Goal: Check status: Check status

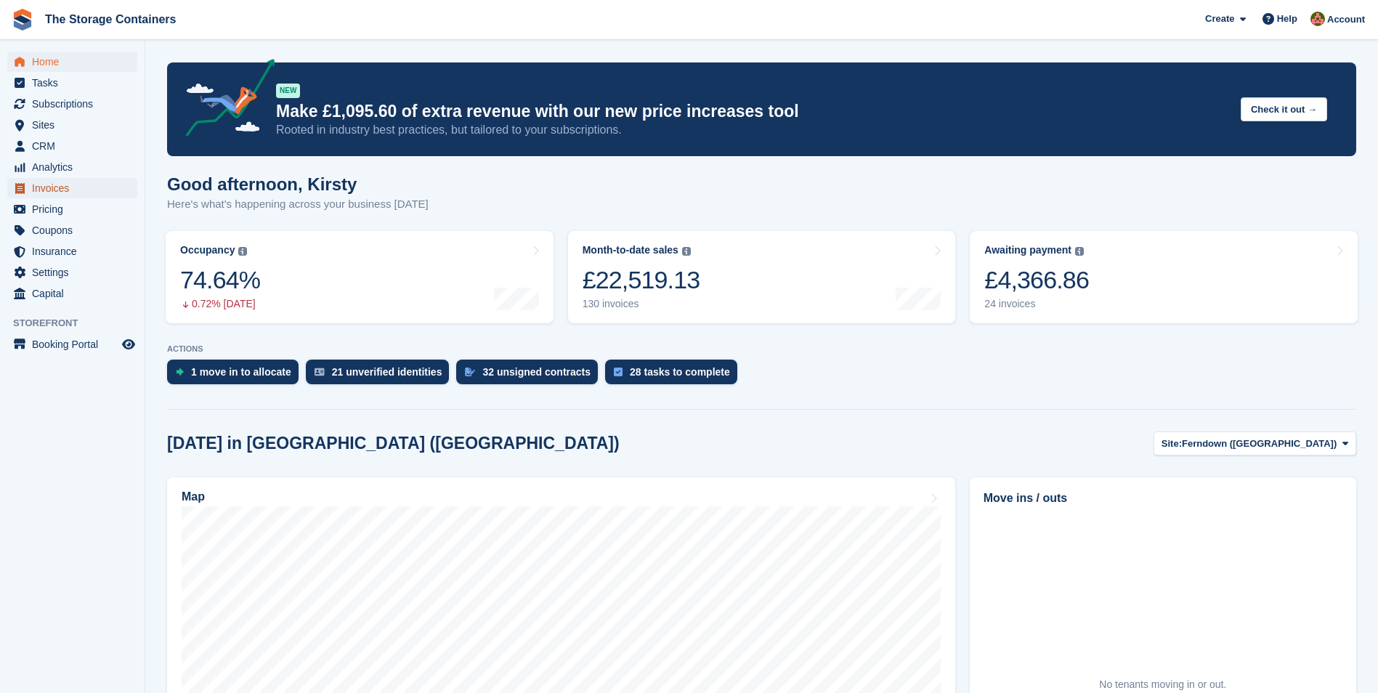
click at [69, 182] on span "Invoices" at bounding box center [75, 188] width 87 height 20
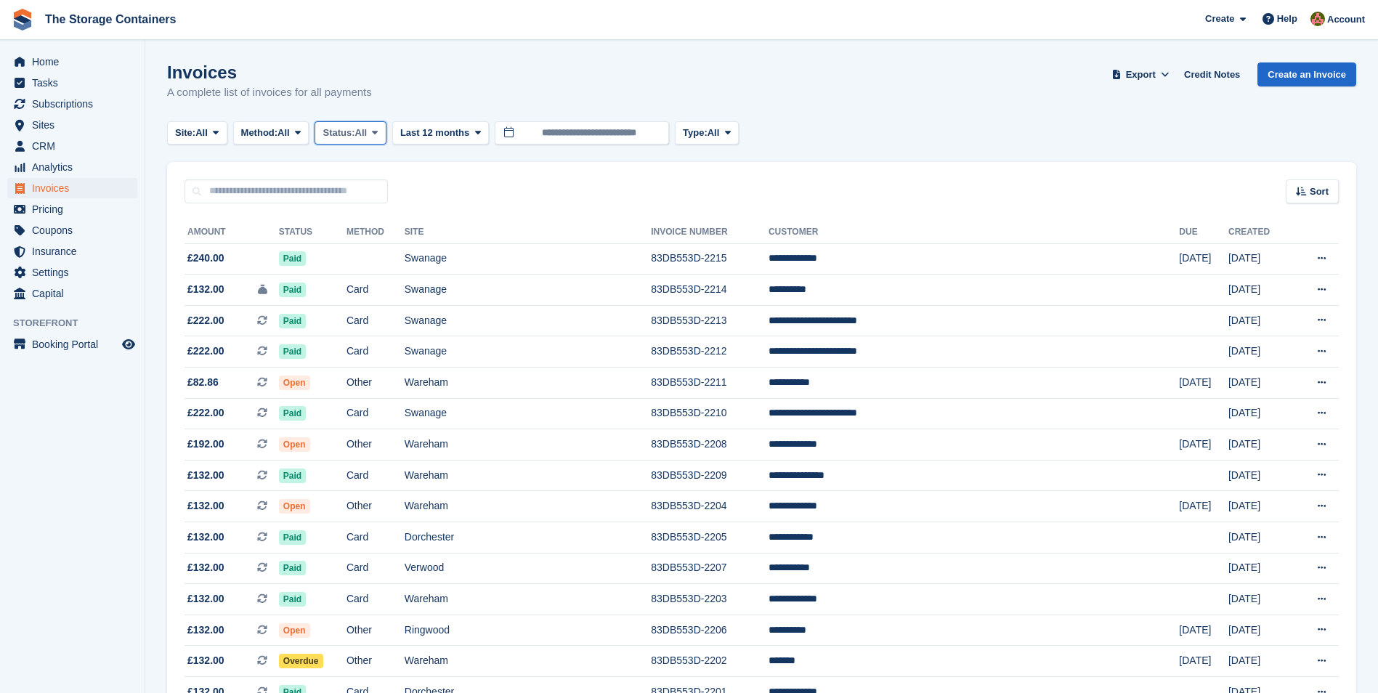
click at [364, 142] on button "Status: All" at bounding box center [350, 133] width 71 height 24
click at [365, 248] on link "Open" at bounding box center [384, 245] width 126 height 26
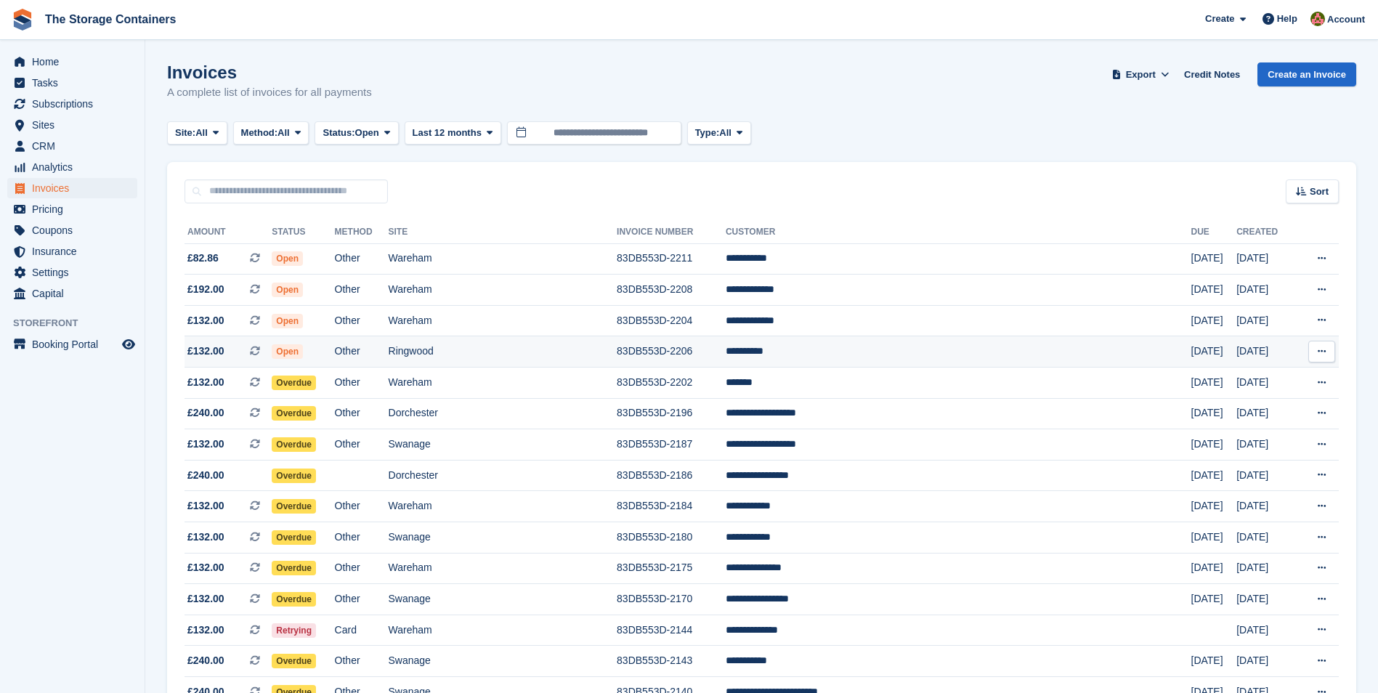
scroll to position [304, 0]
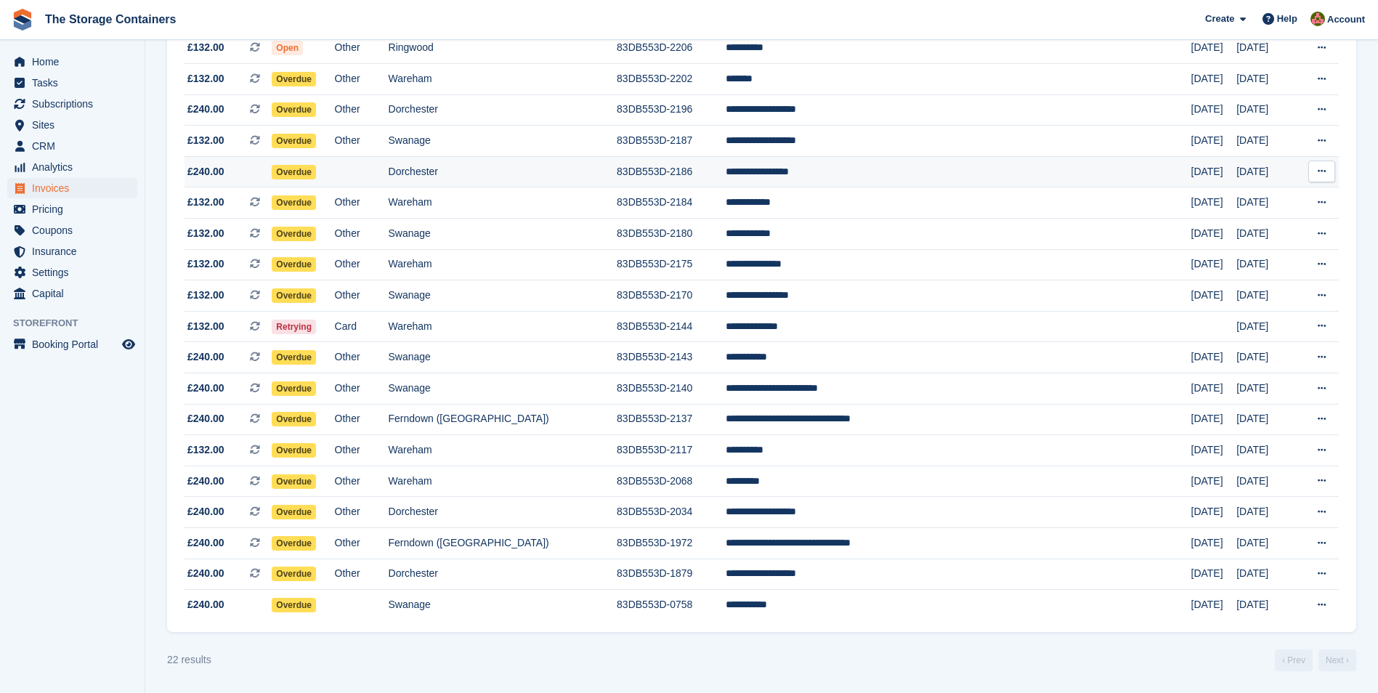
click at [1323, 169] on icon at bounding box center [1322, 170] width 8 height 9
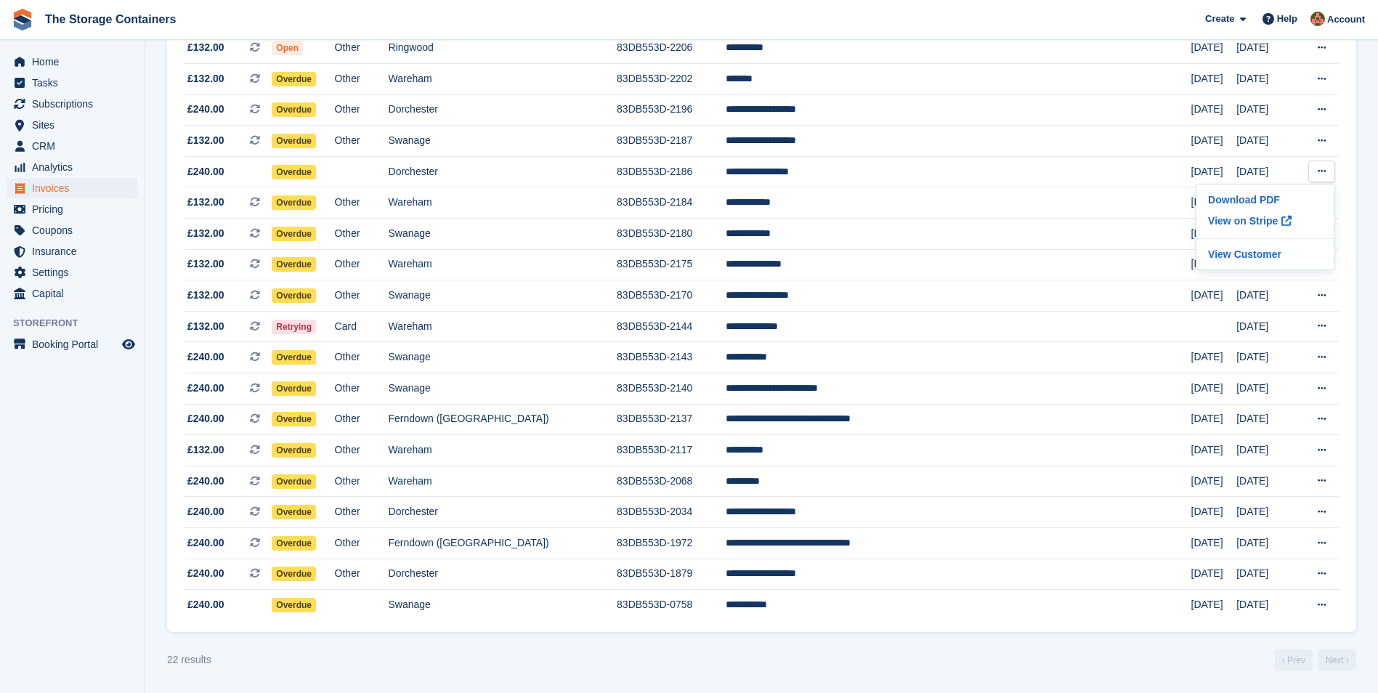
click at [814, 651] on div "22 results ‹ Prev Next ›" at bounding box center [761, 660] width 1189 height 22
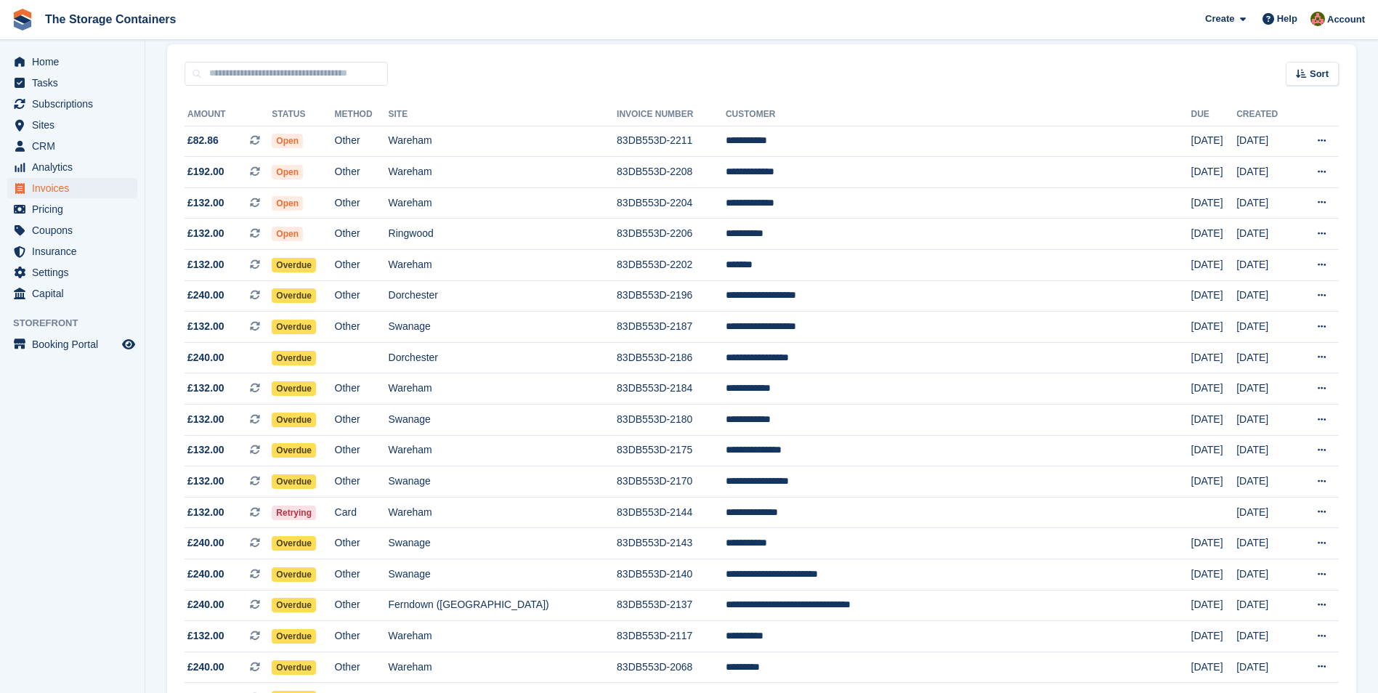
scroll to position [86, 0]
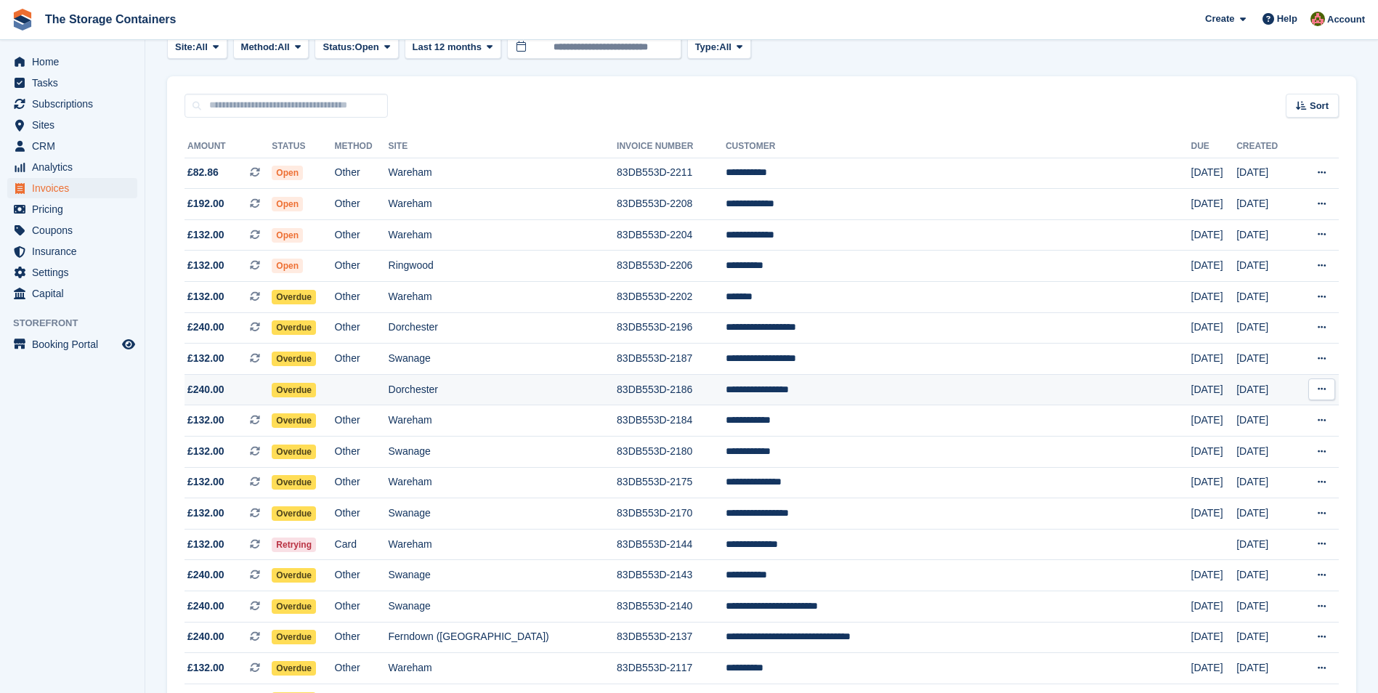
click at [487, 391] on td "Dorchester" at bounding box center [503, 389] width 229 height 31
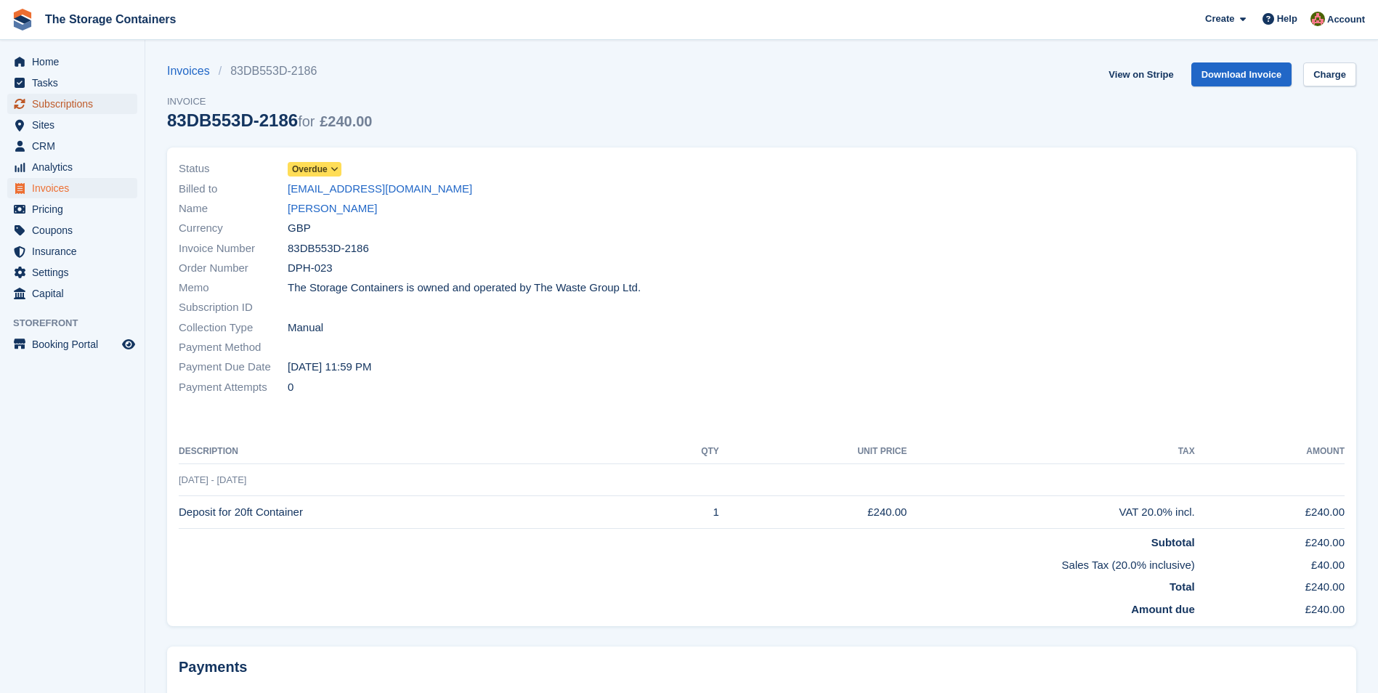
click at [105, 102] on span "Subscriptions" at bounding box center [75, 104] width 87 height 20
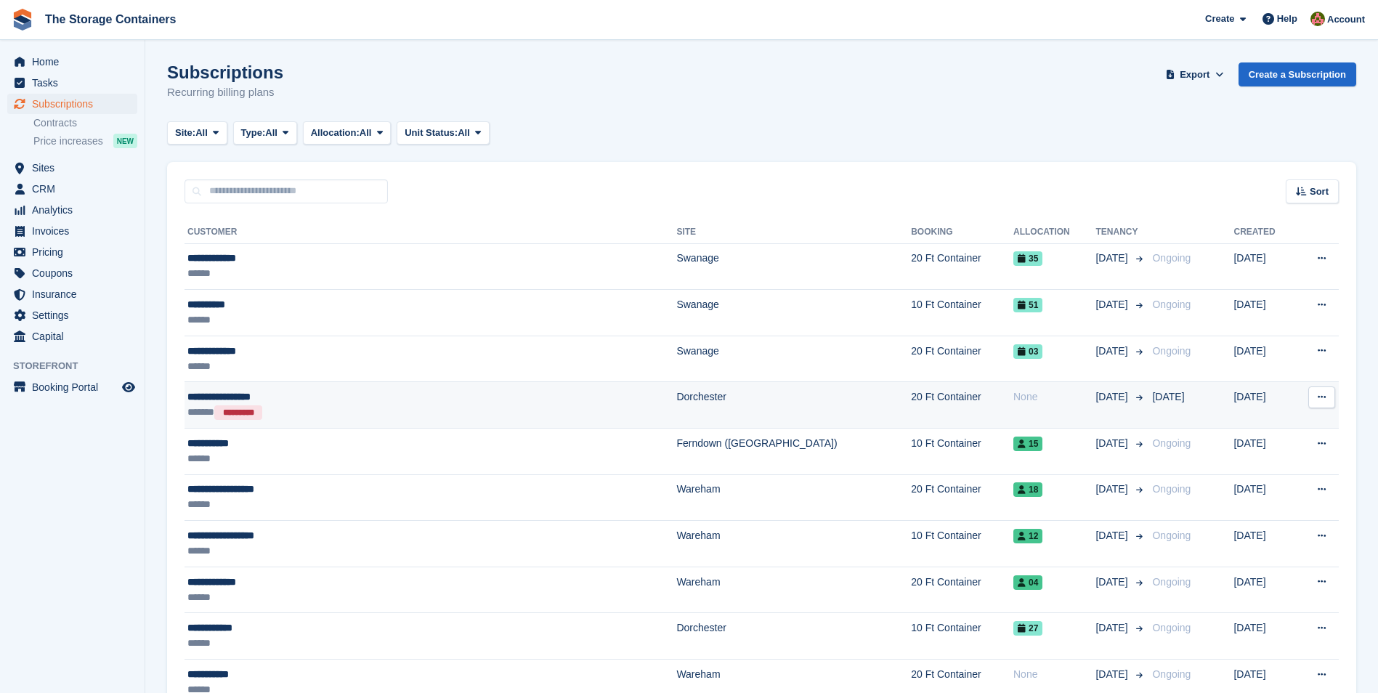
click at [370, 411] on div "****** *********" at bounding box center [354, 412] width 334 height 15
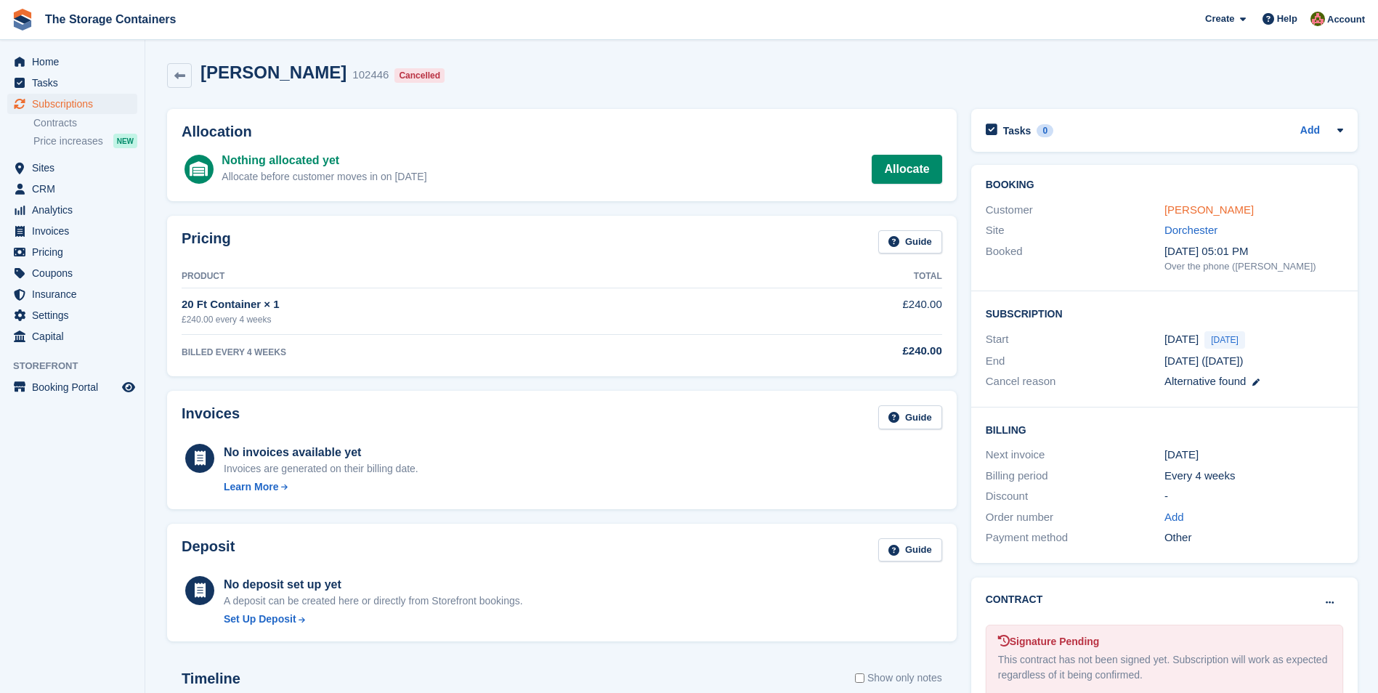
click at [1189, 206] on link "Elizabeth Ashmead" at bounding box center [1208, 209] width 89 height 12
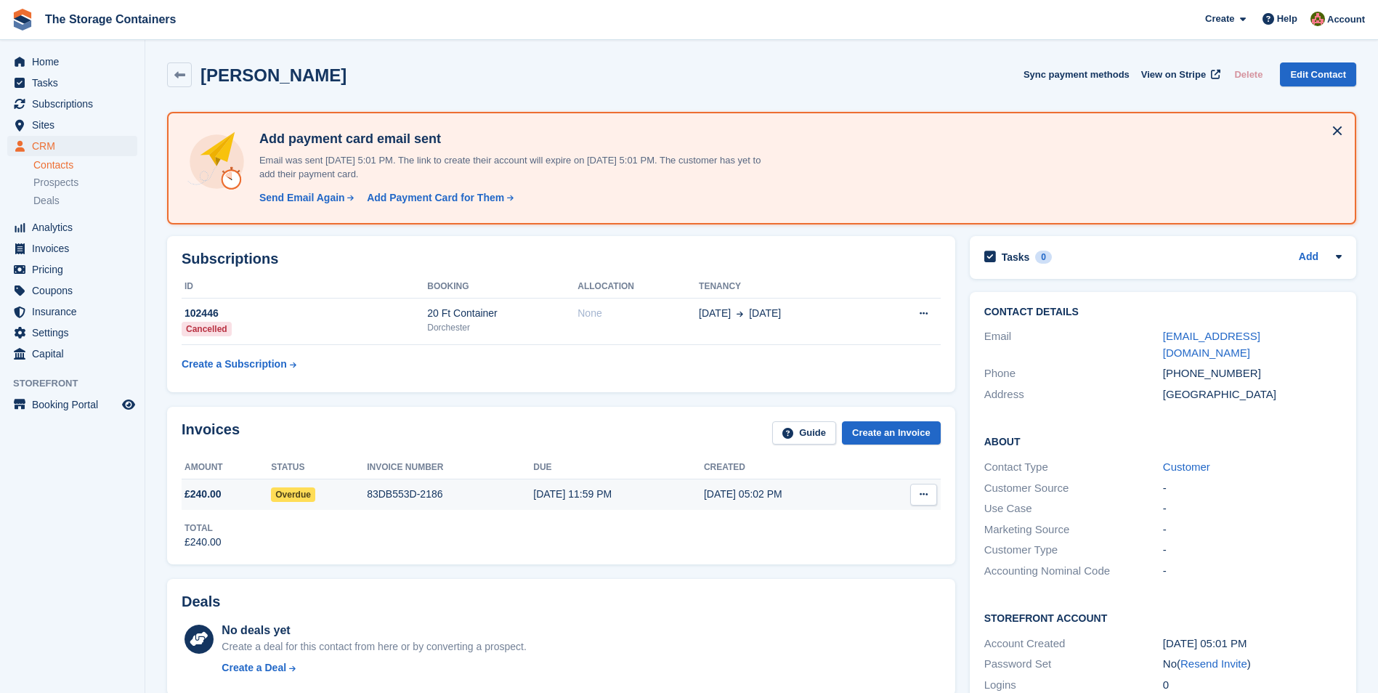
click at [514, 506] on td "83DB553D-2186" at bounding box center [450, 494] width 166 height 31
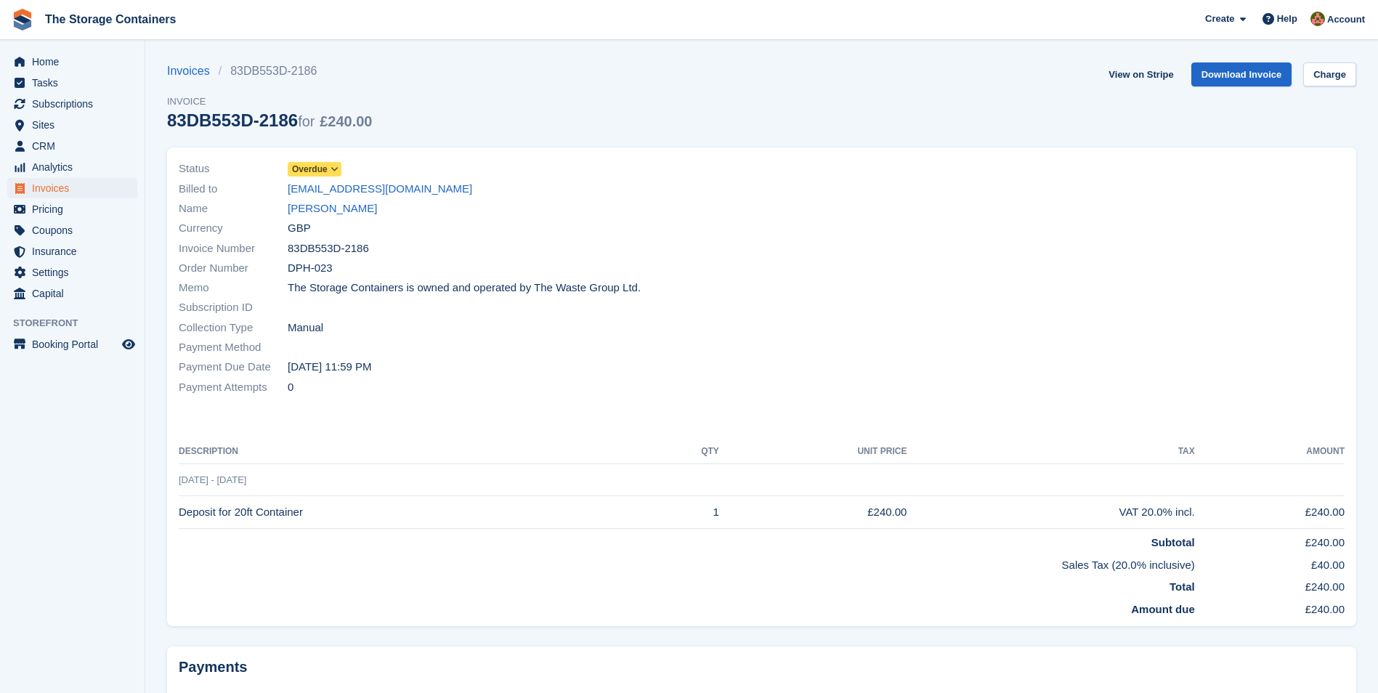
click at [329, 167] on span at bounding box center [335, 169] width 12 height 12
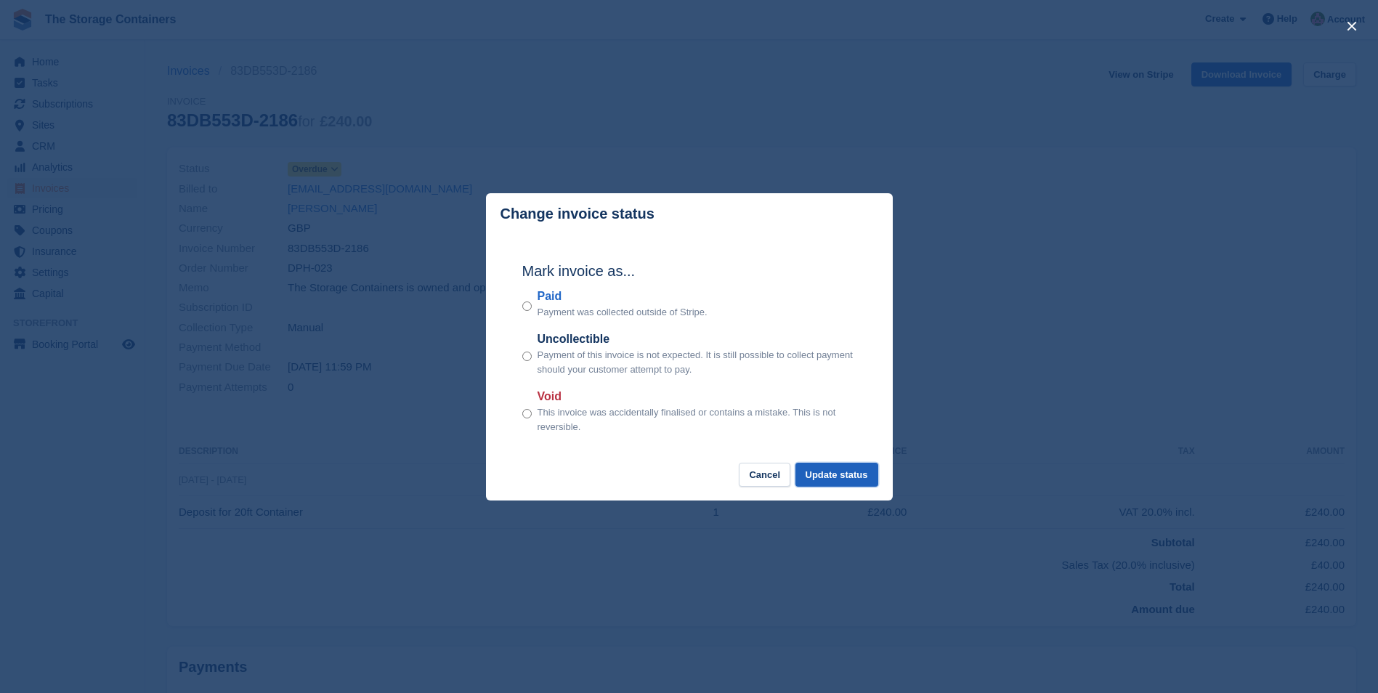
click at [843, 469] on button "Update status" at bounding box center [836, 475] width 83 height 24
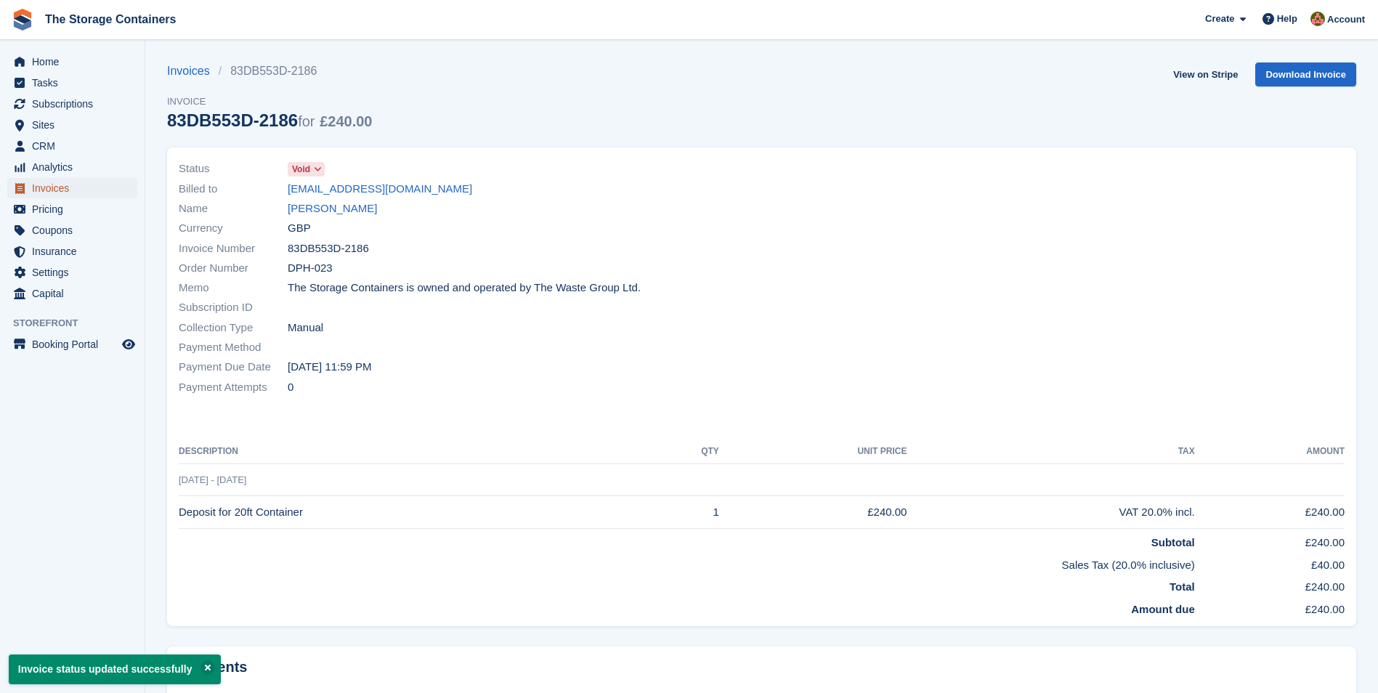
click at [75, 188] on span "Invoices" at bounding box center [75, 188] width 87 height 20
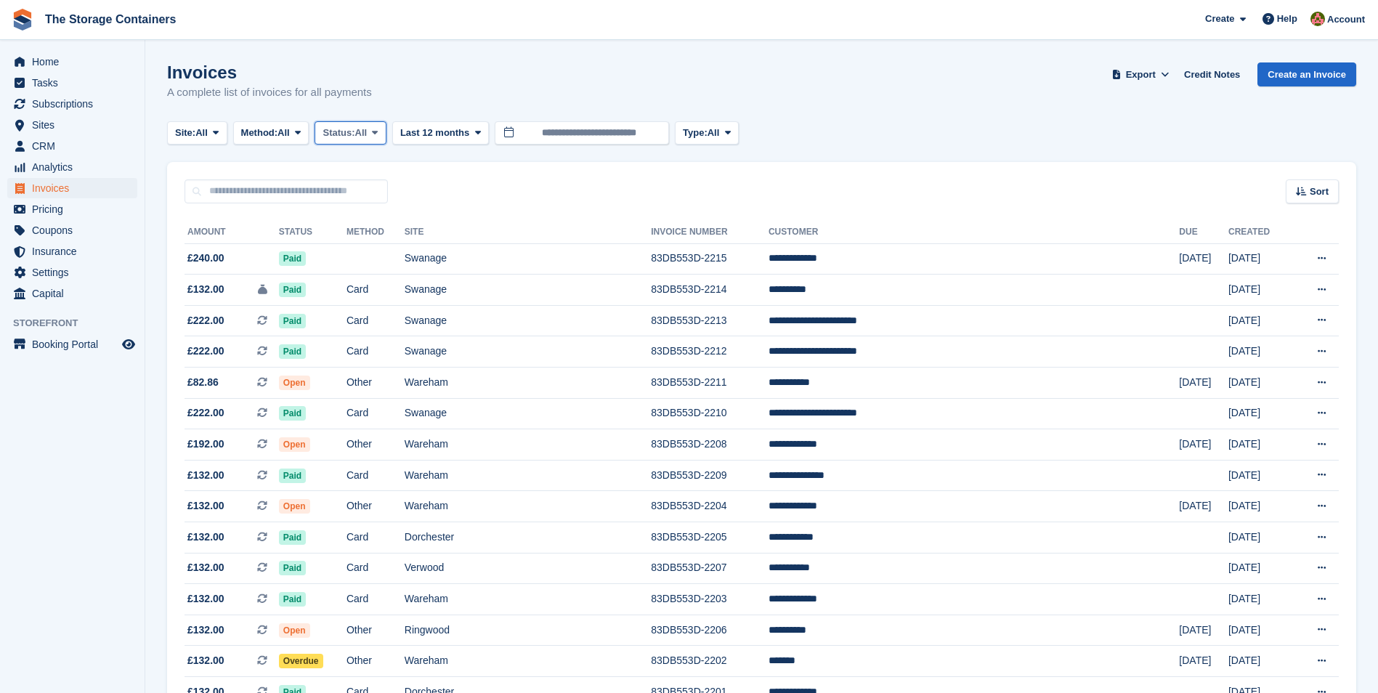
click at [378, 136] on icon at bounding box center [375, 132] width 6 height 9
click at [370, 248] on link "Open" at bounding box center [384, 245] width 126 height 26
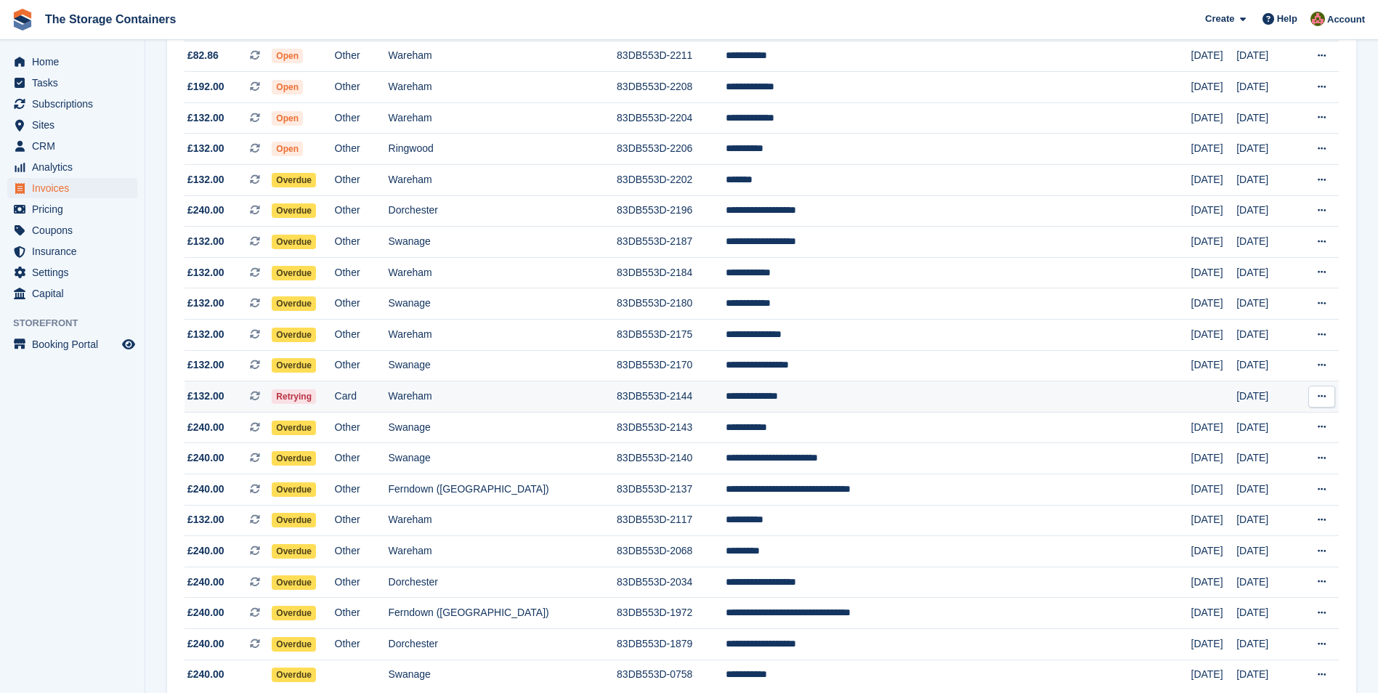
scroll to position [272, 0]
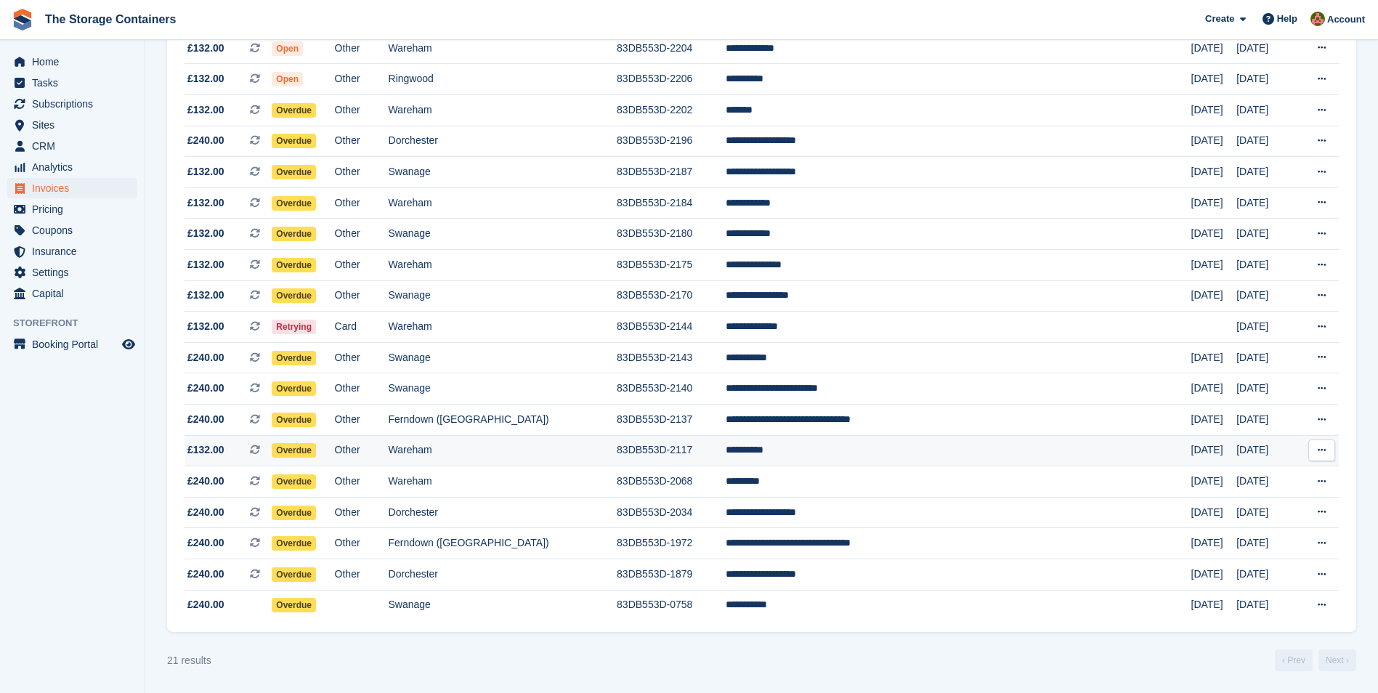
click at [473, 457] on td "Wareham" at bounding box center [503, 450] width 229 height 31
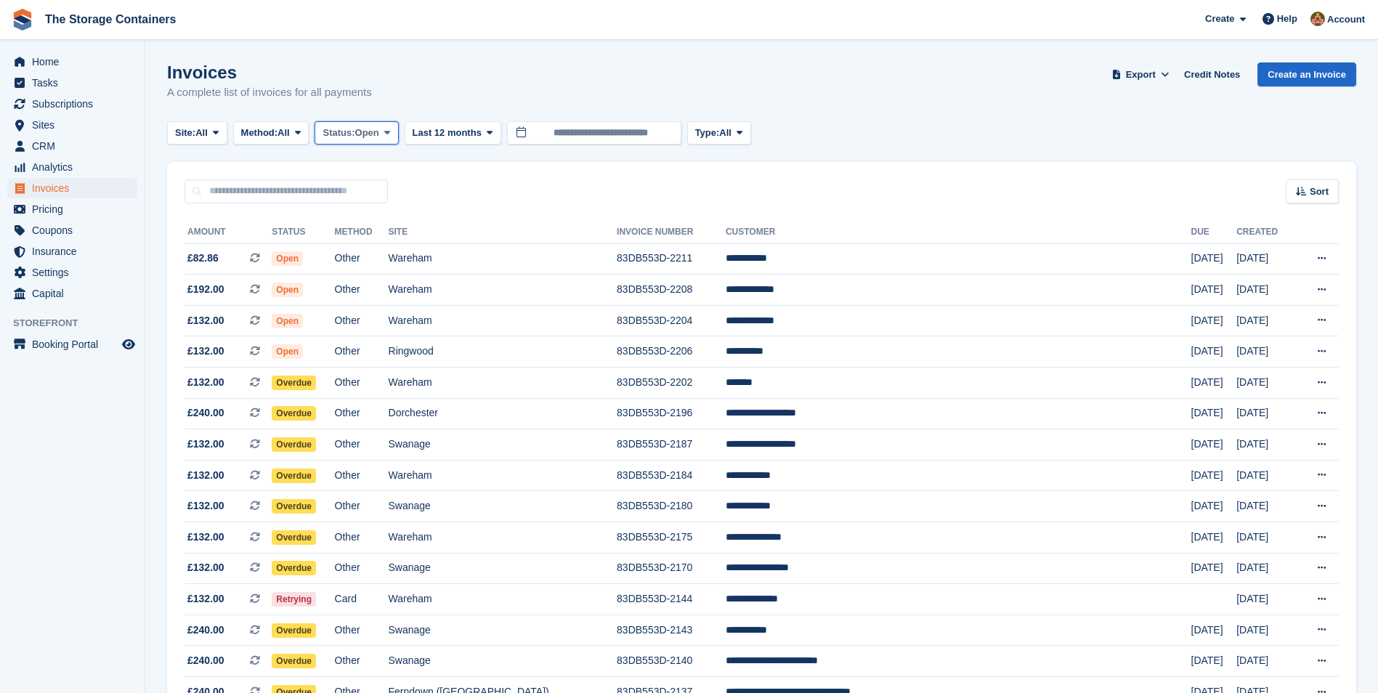
click at [390, 134] on icon at bounding box center [387, 132] width 6 height 9
click at [393, 238] on link "Open" at bounding box center [384, 245] width 126 height 26
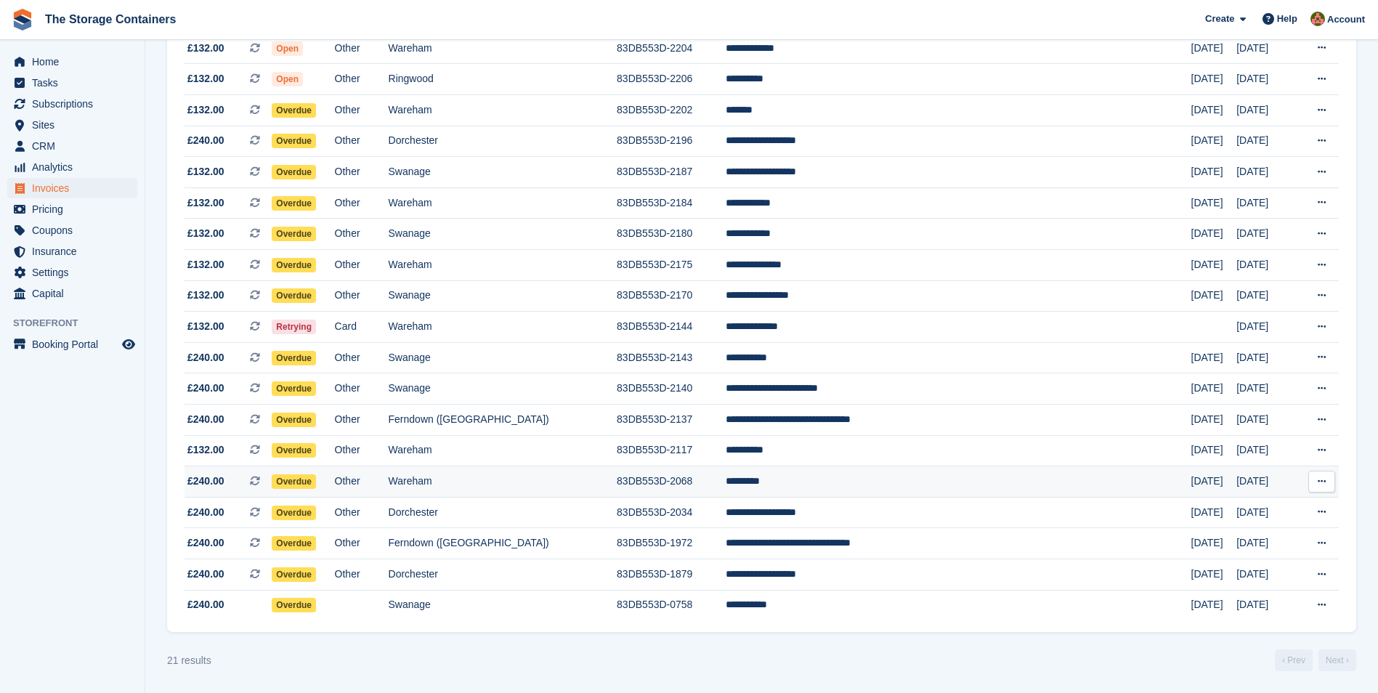
scroll to position [54, 0]
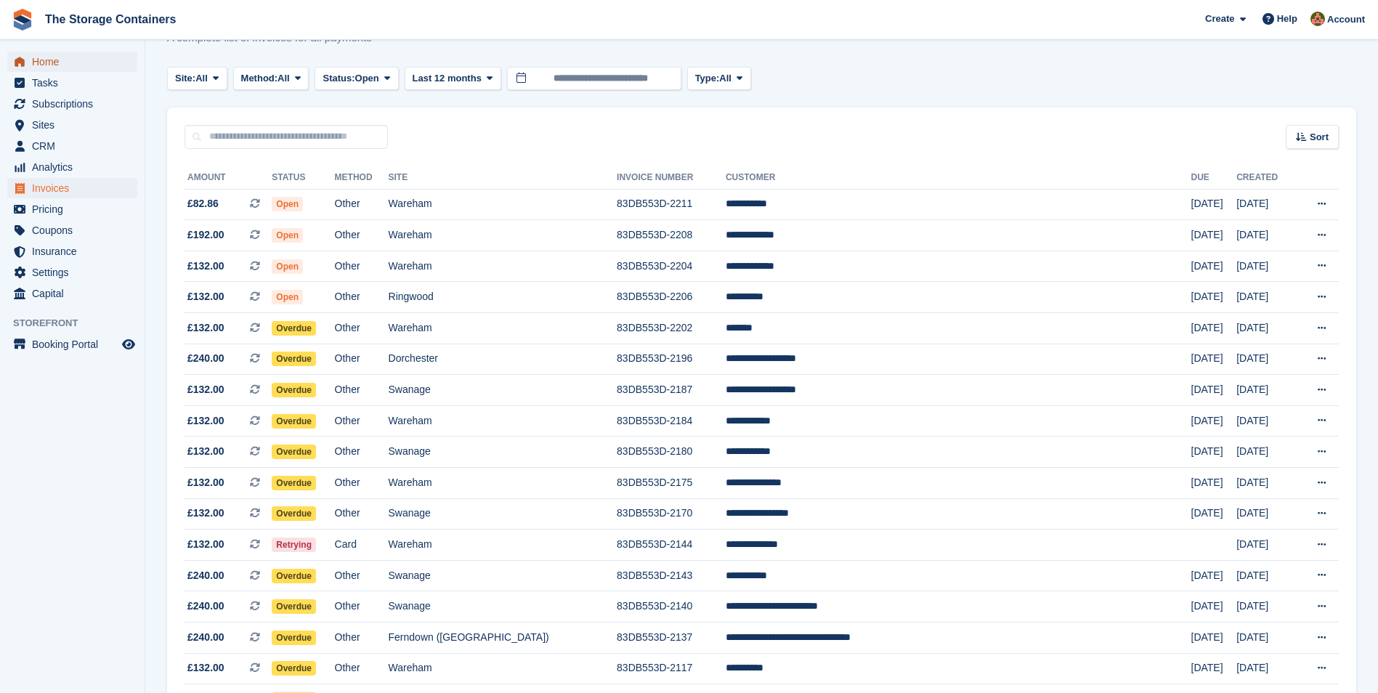
click at [91, 65] on span "Home" at bounding box center [75, 62] width 87 height 20
